Goal: Task Accomplishment & Management: Complete application form

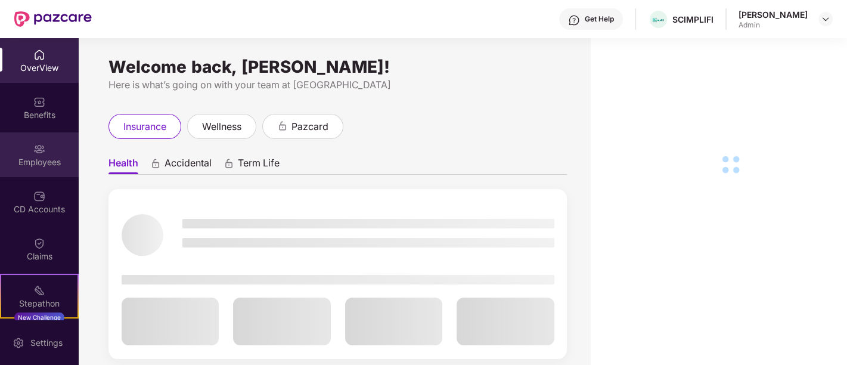
click at [39, 161] on div "Employees" at bounding box center [39, 162] width 79 height 12
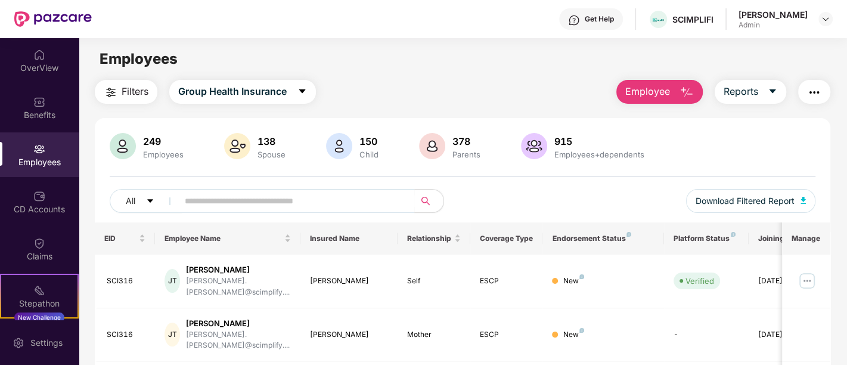
click at [656, 90] on span "Employee" at bounding box center [647, 91] width 45 height 15
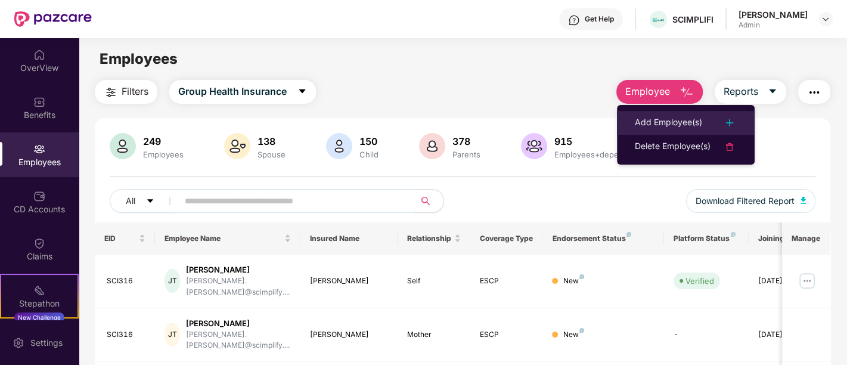
click at [660, 123] on div "Add Employee(s)" at bounding box center [668, 123] width 67 height 14
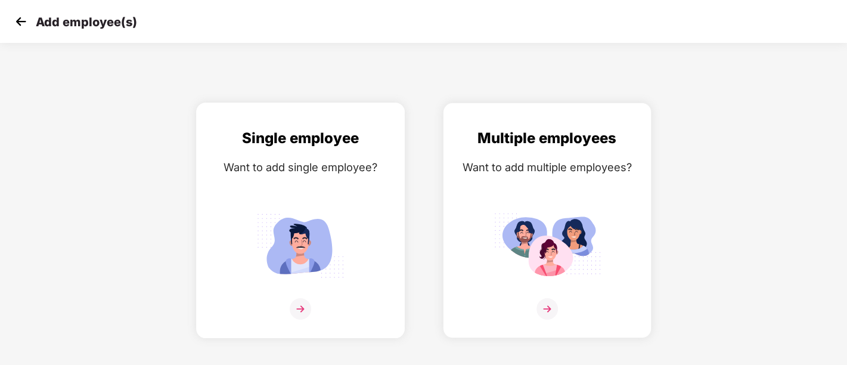
click at [286, 285] on div "Single employee Want to add single employee?" at bounding box center [301, 230] width 184 height 207
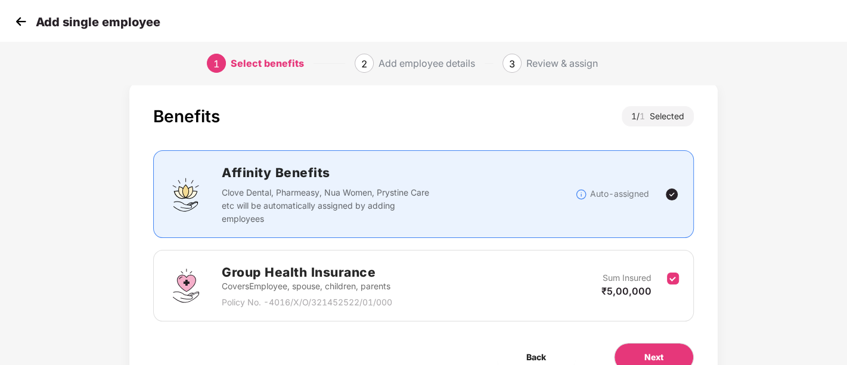
scroll to position [74, 0]
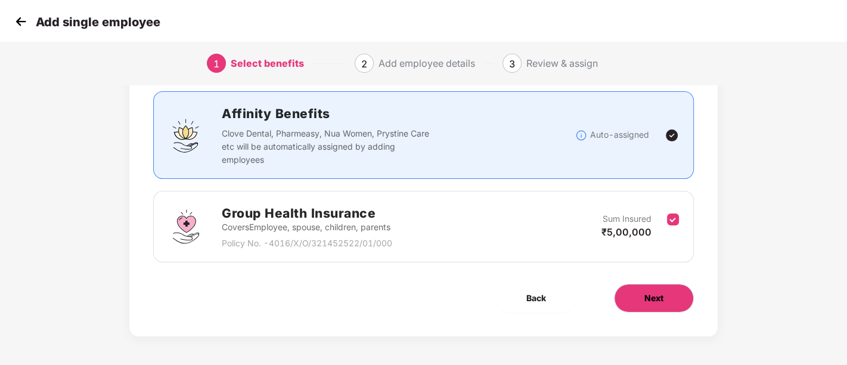
click at [684, 299] on button "Next" at bounding box center [654, 298] width 80 height 29
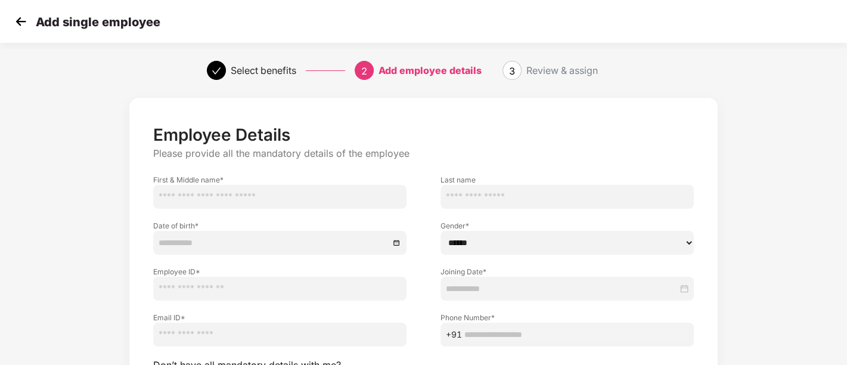
scroll to position [112, 0]
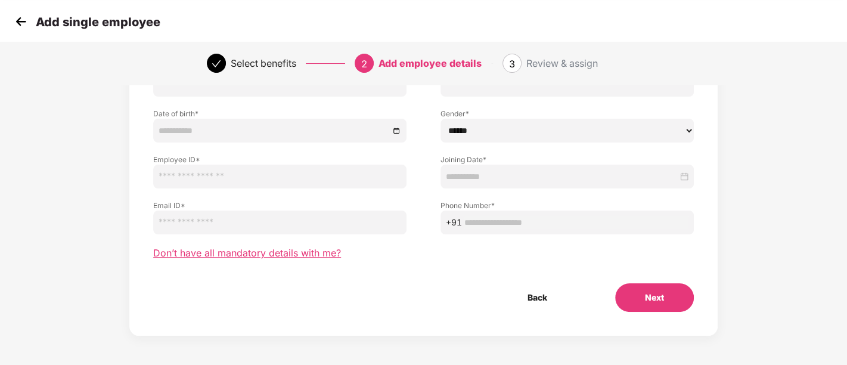
click at [293, 256] on span "Don’t have all mandatory details with me?" at bounding box center [247, 253] width 188 height 13
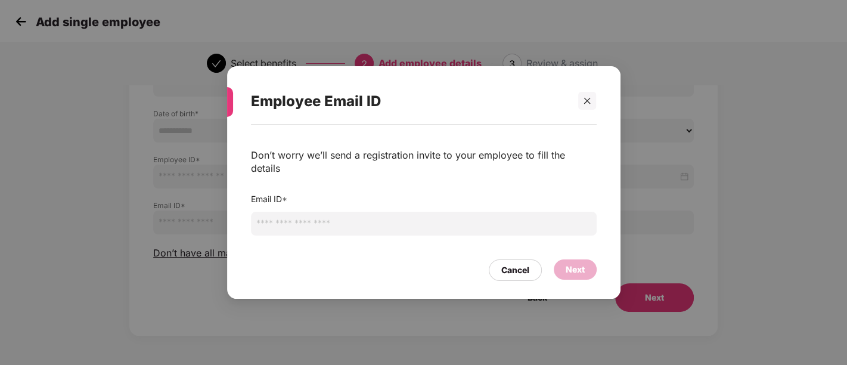
click at [315, 220] on input "email" at bounding box center [424, 224] width 346 height 24
paste input "**********"
type input "**********"
click at [560, 265] on div "Next" at bounding box center [575, 269] width 43 height 20
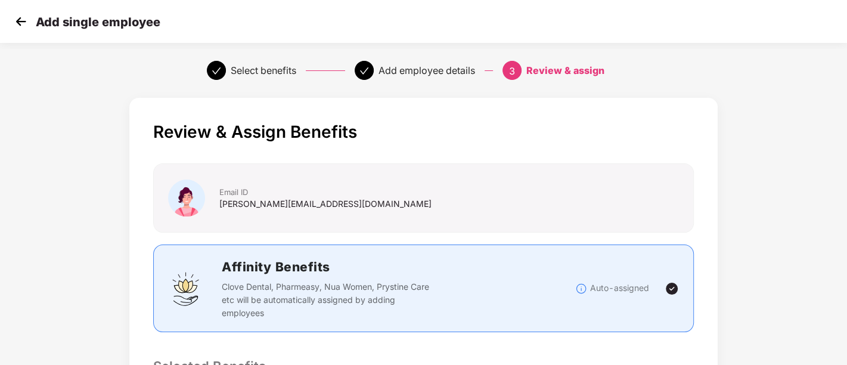
scroll to position [312, 0]
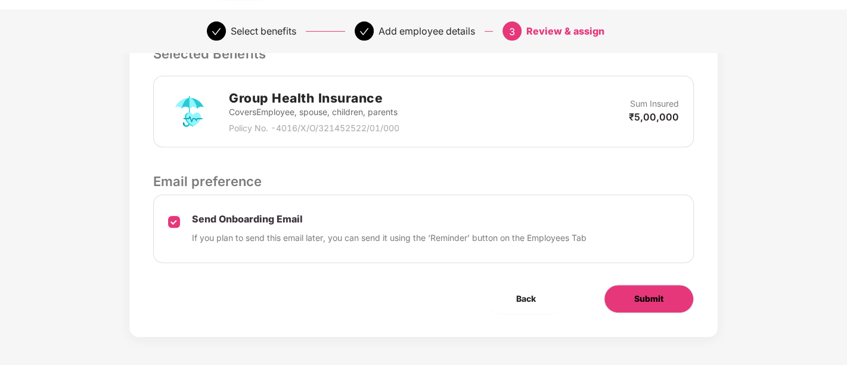
click at [658, 308] on button "Submit" at bounding box center [649, 298] width 90 height 29
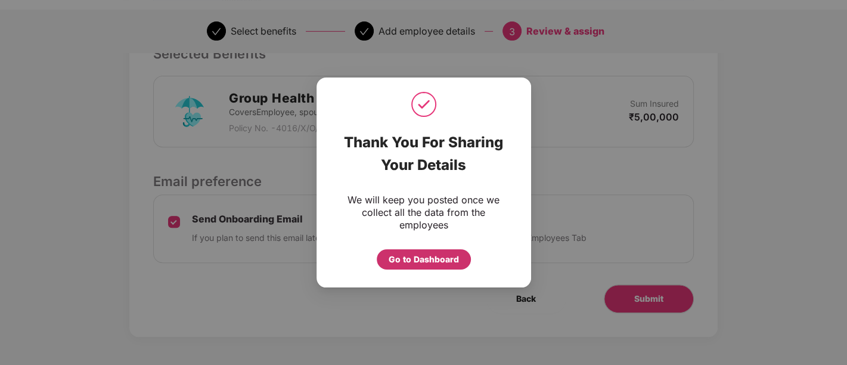
click at [411, 266] on div "Go to Dashboard" at bounding box center [424, 259] width 94 height 20
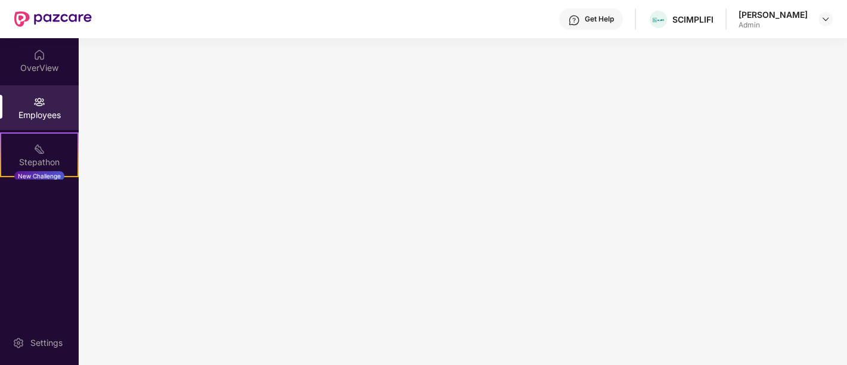
scroll to position [0, 0]
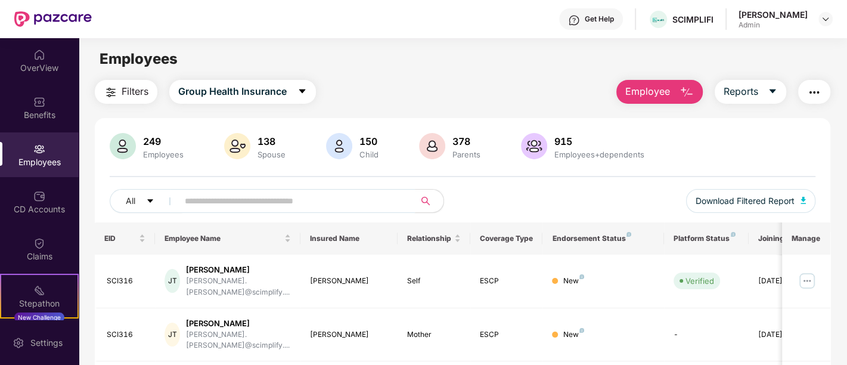
click at [299, 194] on input "text" at bounding box center [292, 201] width 214 height 18
